Goal: Transaction & Acquisition: Purchase product/service

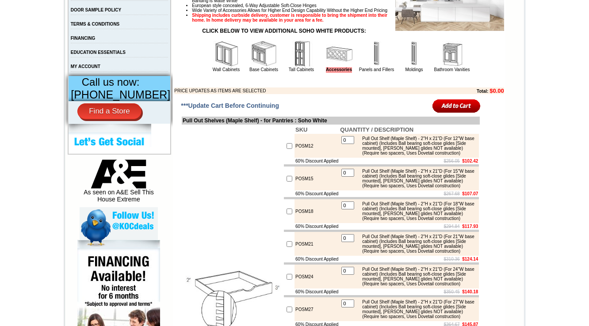
click at [480, 72] on td "White Polyethylene Terephthalate Laminated Doors and Drawer Fronts 3/4" MDF Squ…" at bounding box center [339, 32] width 330 height 126
click at [451, 67] on img at bounding box center [452, 54] width 27 height 27
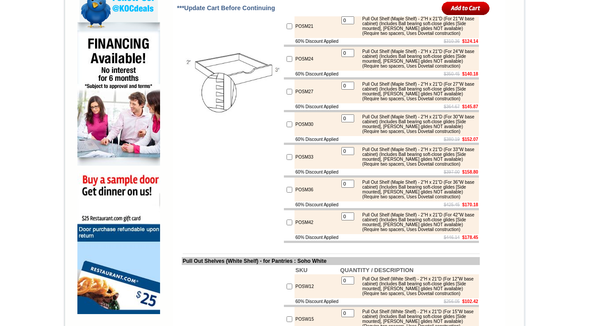
scroll to position [601, 0]
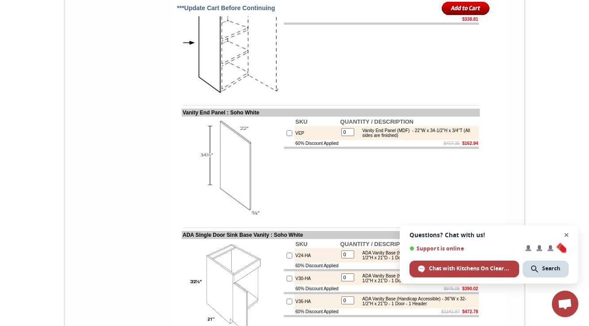
click at [566, 235] on span "Close chat" at bounding box center [566, 235] width 11 height 11
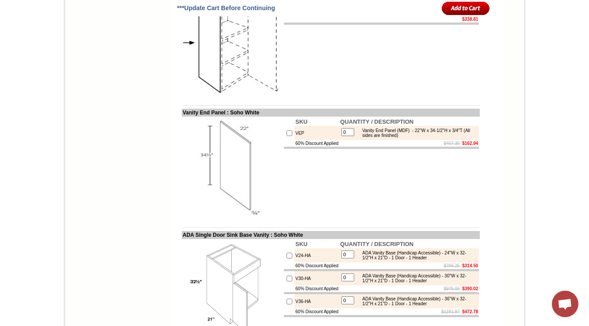
click at [355, 96] on td "SKU QUANTITY / DESCRIPTION VFP(2) 0 Vanity End Skin (Both Sides Finished) - For…" at bounding box center [381, 44] width 197 height 101
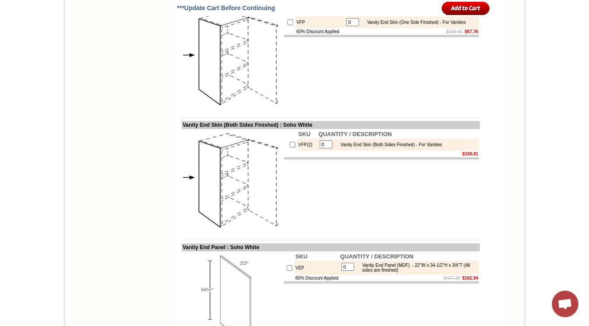
scroll to position [1238, 0]
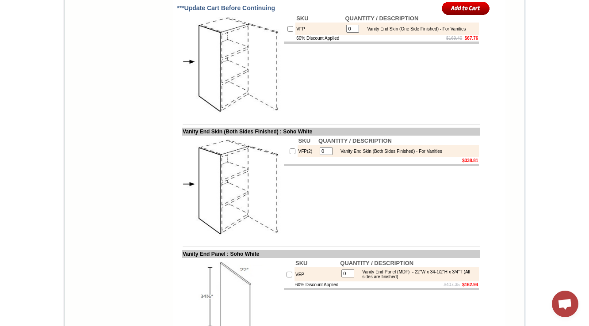
click at [324, 115] on td "SKU QUANTITY / DESCRIPTION VFP 0 Vanity End Skin (One Side Finished) - For Vani…" at bounding box center [381, 63] width 197 height 101
click at [339, 115] on td "SKU QUANTITY / DESCRIPTION VFP 0 Vanity End Skin (One Side Finished) - For Vani…" at bounding box center [381, 63] width 197 height 101
click at [204, 114] on img at bounding box center [233, 64] width 100 height 100
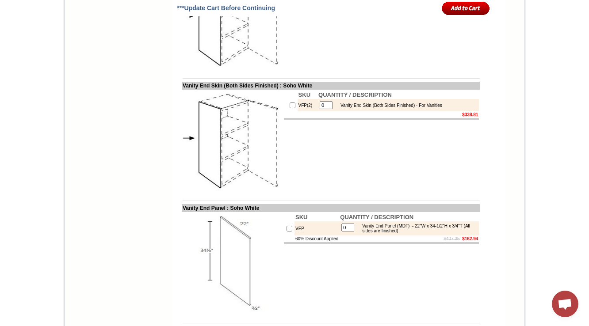
scroll to position [1309, 0]
